Goal: Navigation & Orientation: Find specific page/section

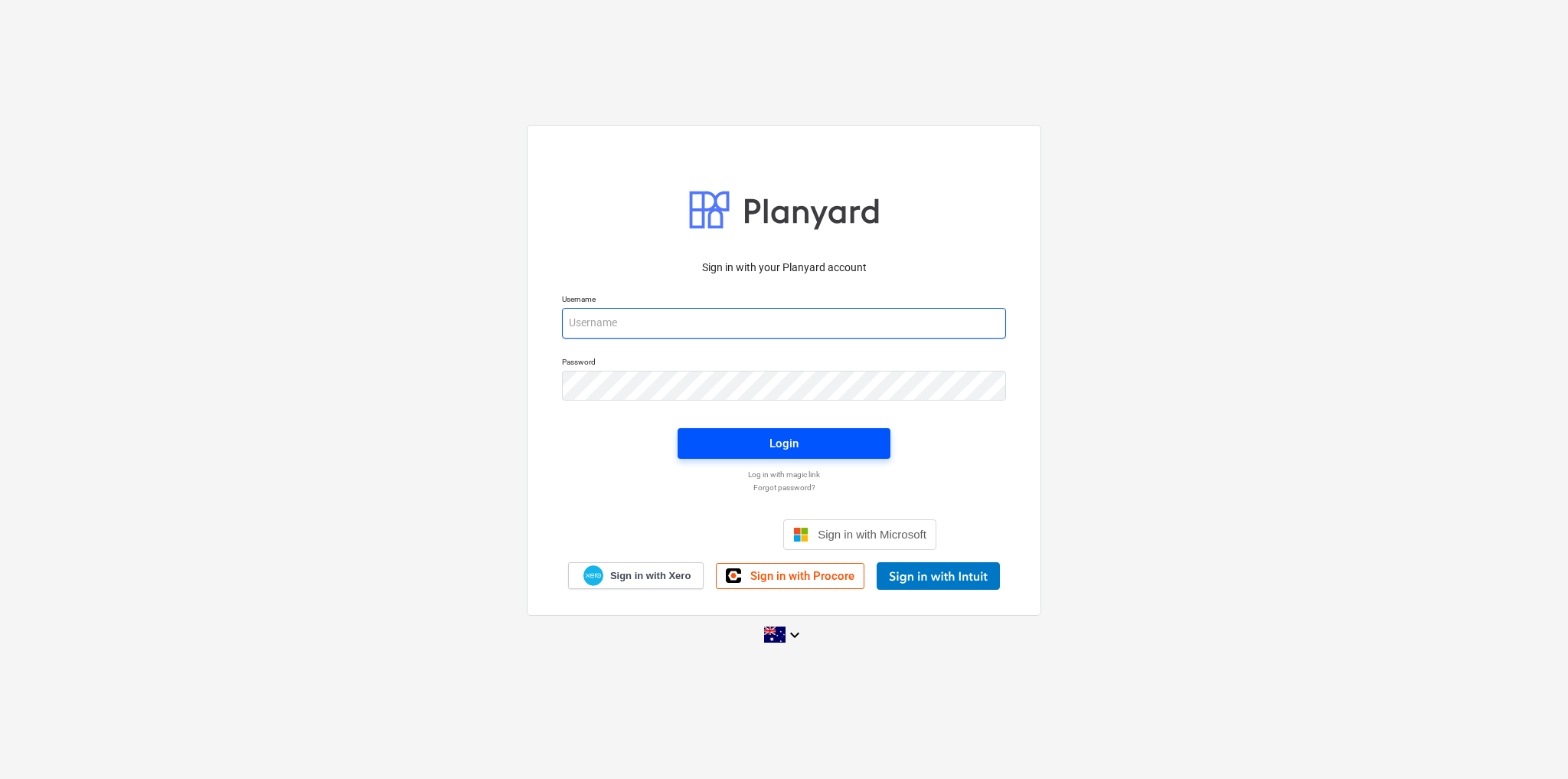
type input "[PERSON_NAME][EMAIL_ADDRESS][DOMAIN_NAME]"
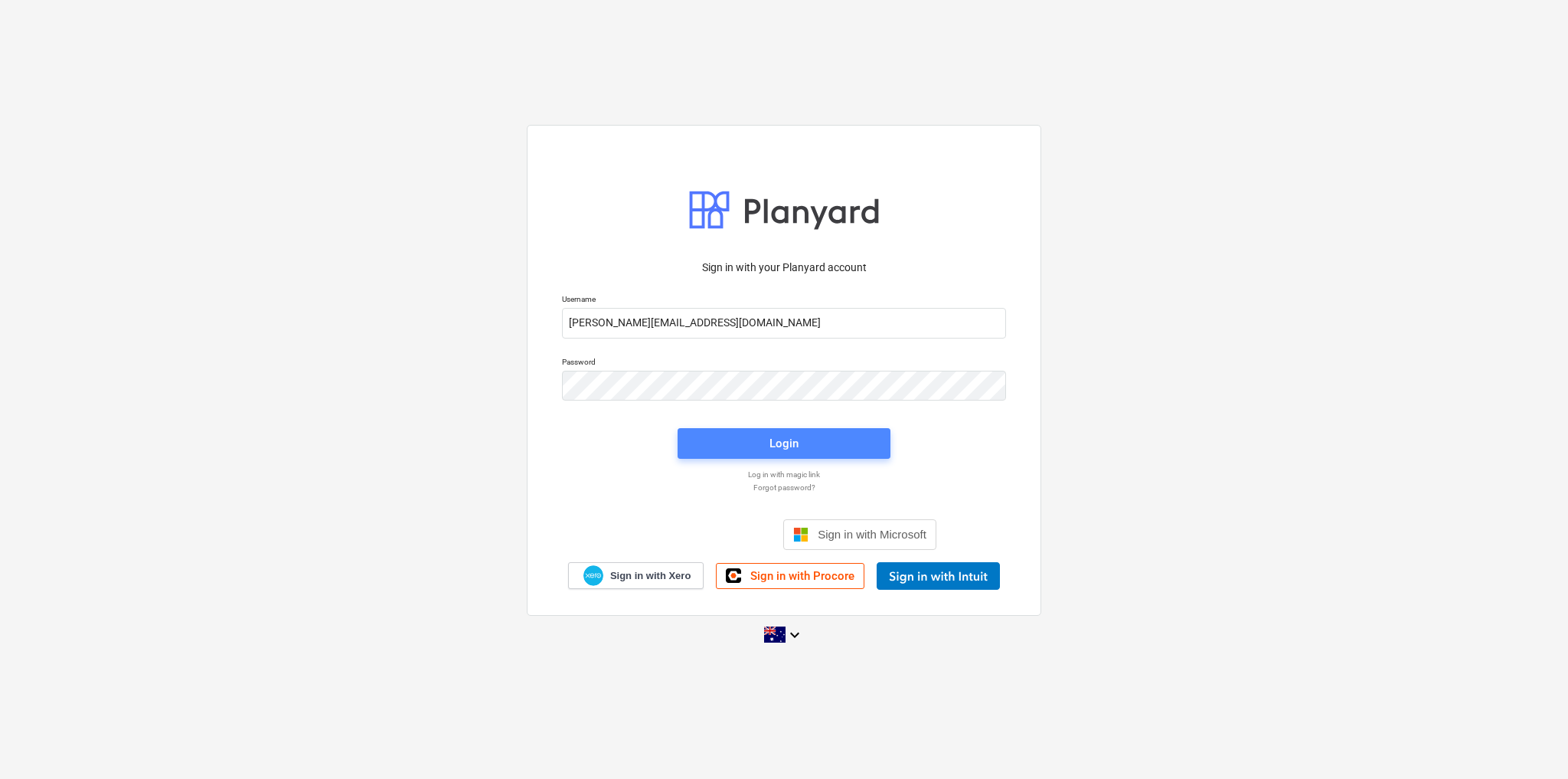
click at [846, 453] on button "Login" at bounding box center [784, 443] width 213 height 31
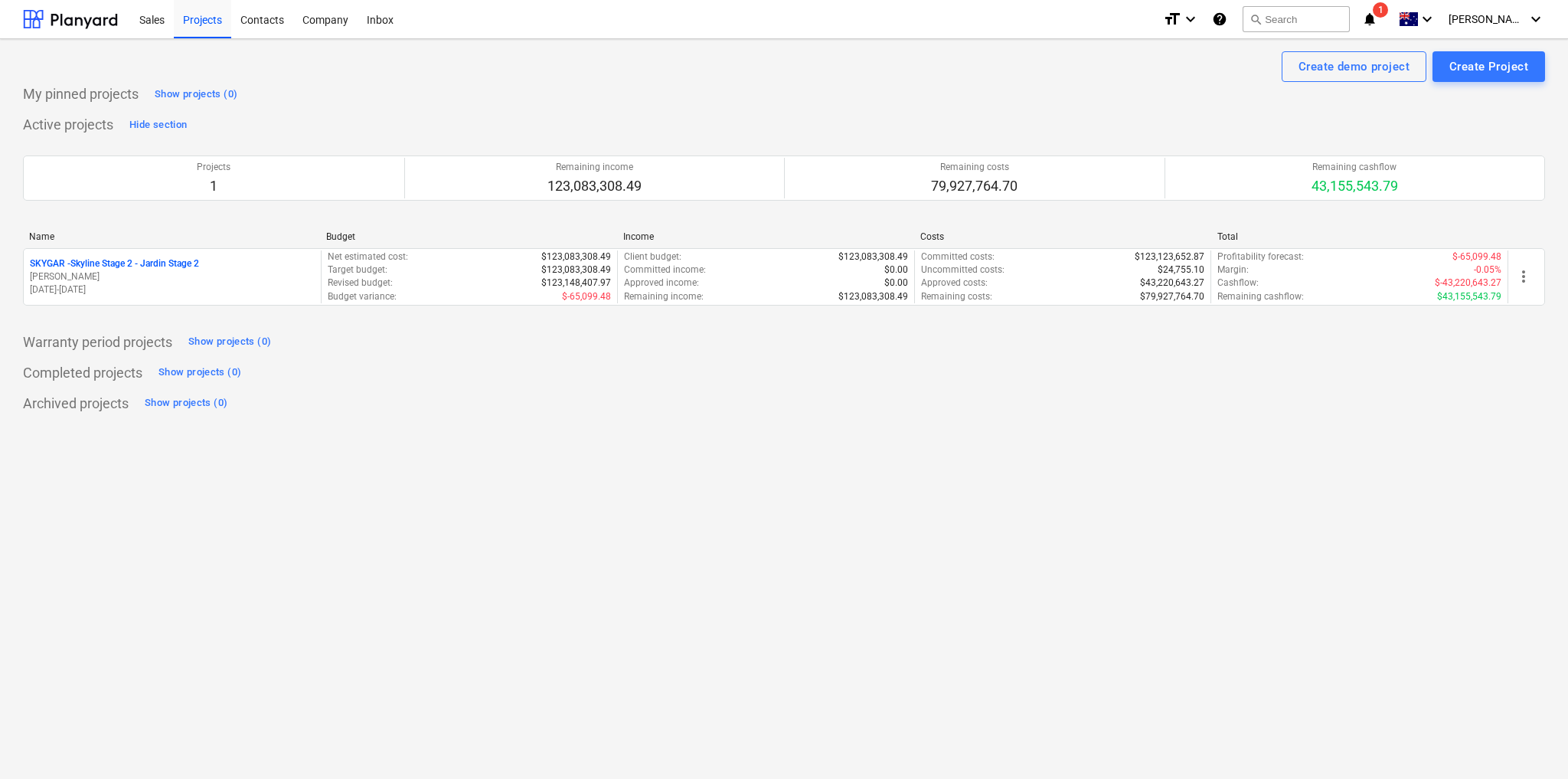
click at [1377, 15] on icon "notifications" at bounding box center [1369, 20] width 15 height 19
click at [1535, 20] on icon "keyboard_arrow_down" at bounding box center [1536, 20] width 19 height 19
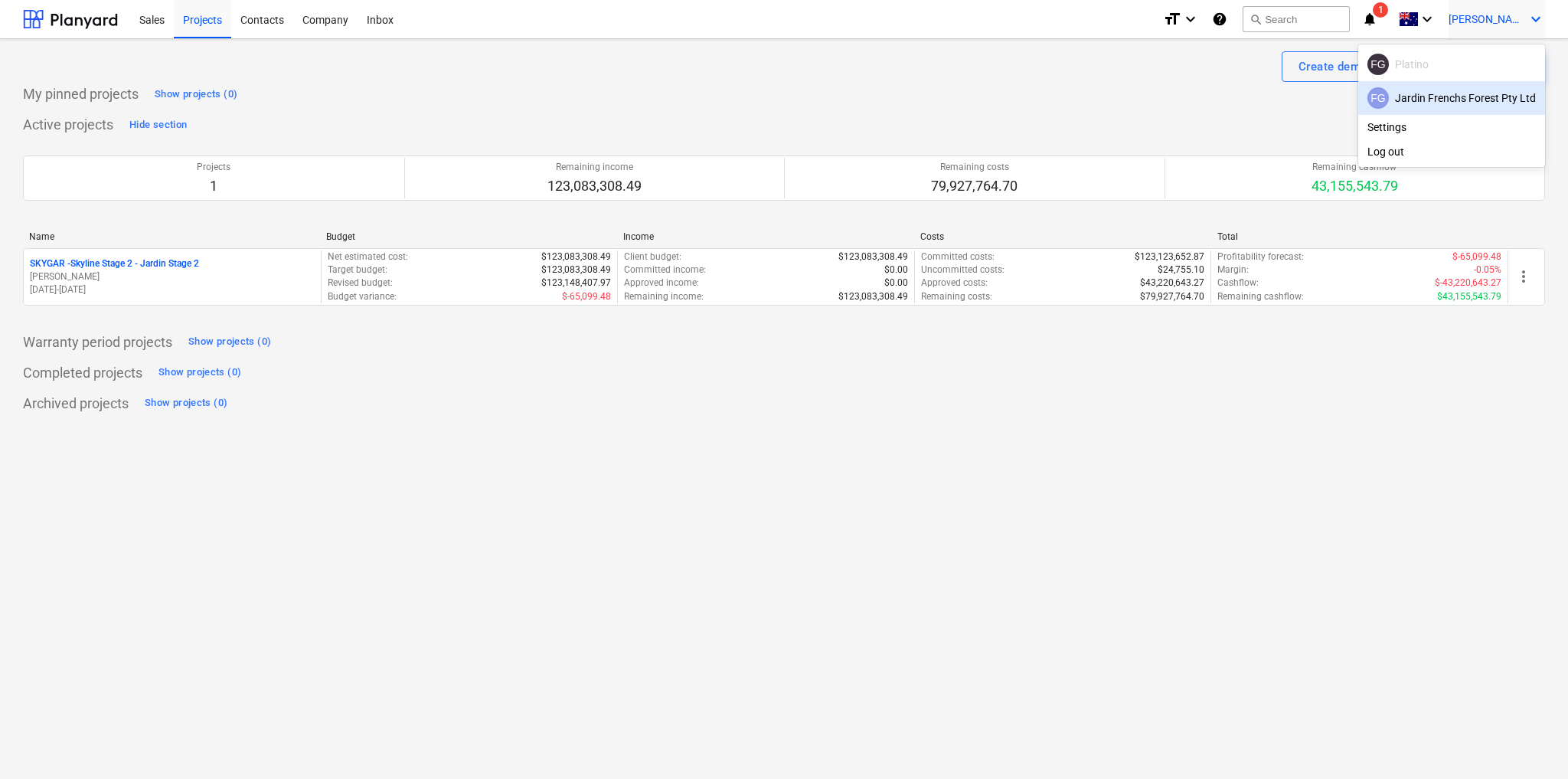
click at [1451, 63] on div "FG Platino" at bounding box center [1452, 64] width 169 height 21
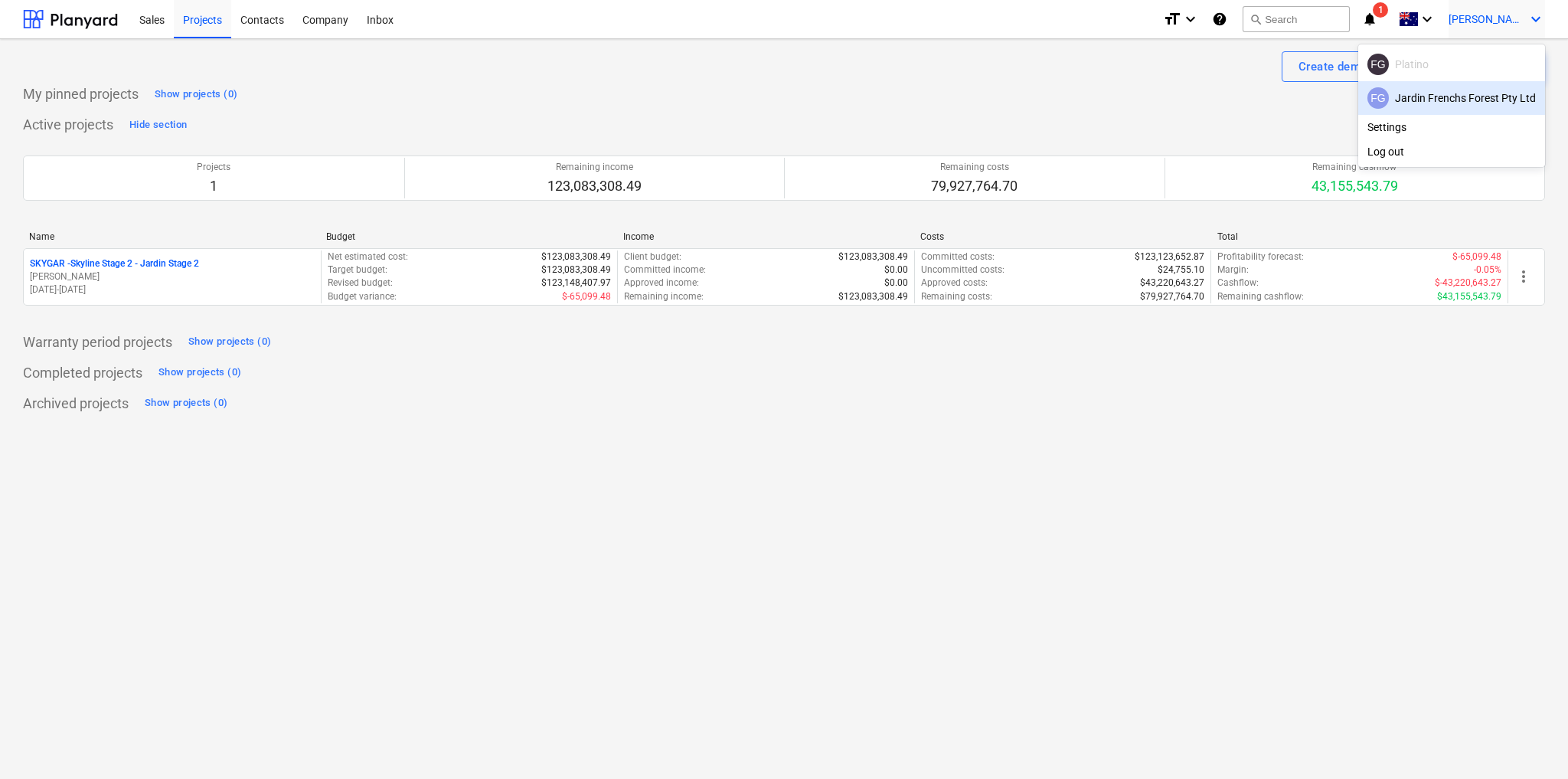
click at [1451, 63] on div "FG Platino" at bounding box center [1452, 64] width 169 height 21
click at [1450, 68] on div "FG Platino" at bounding box center [1452, 64] width 169 height 21
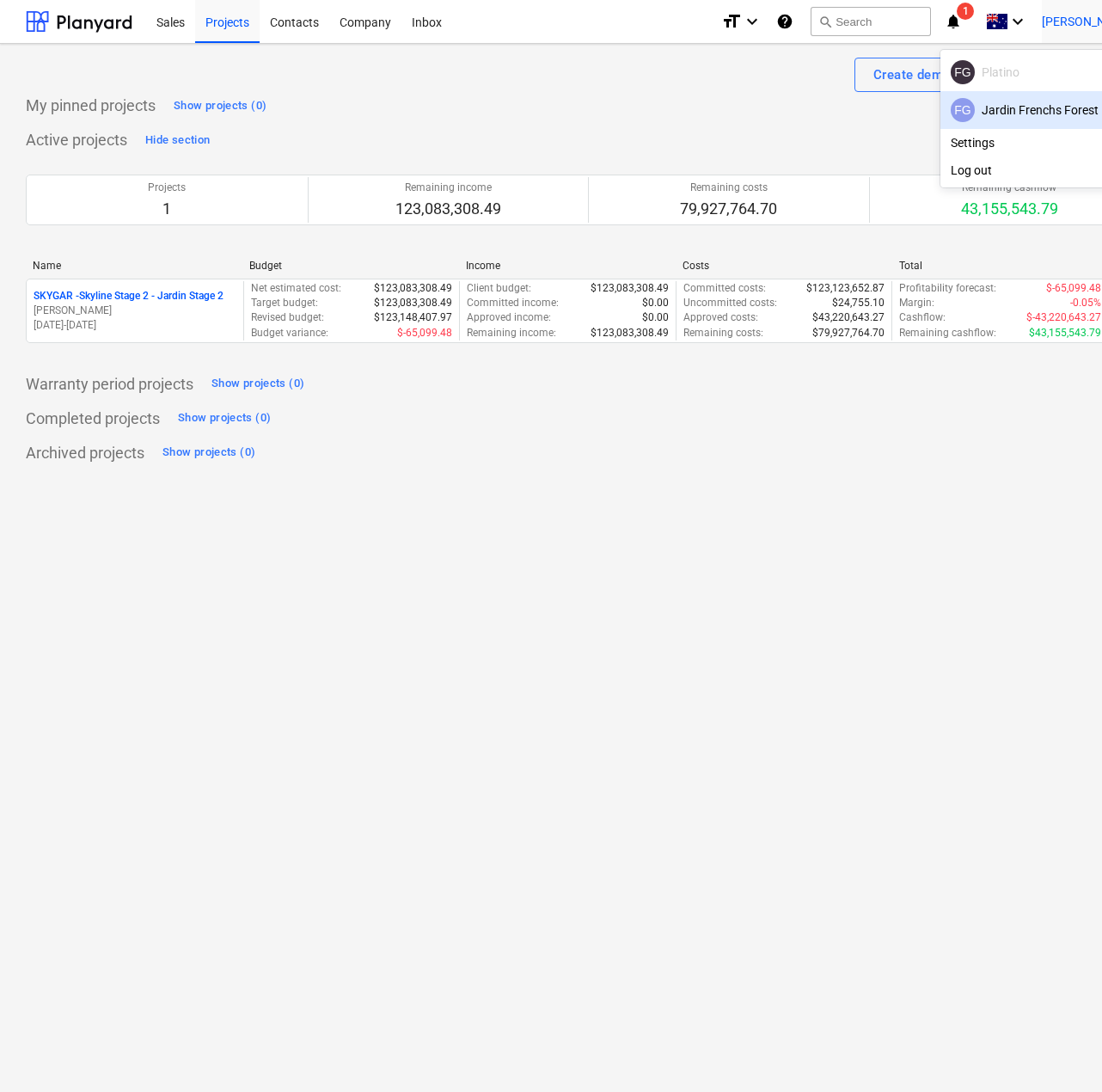
click at [1023, 66] on div "FG Platino" at bounding box center [1045, 71] width 190 height 24
